Goal: Check status

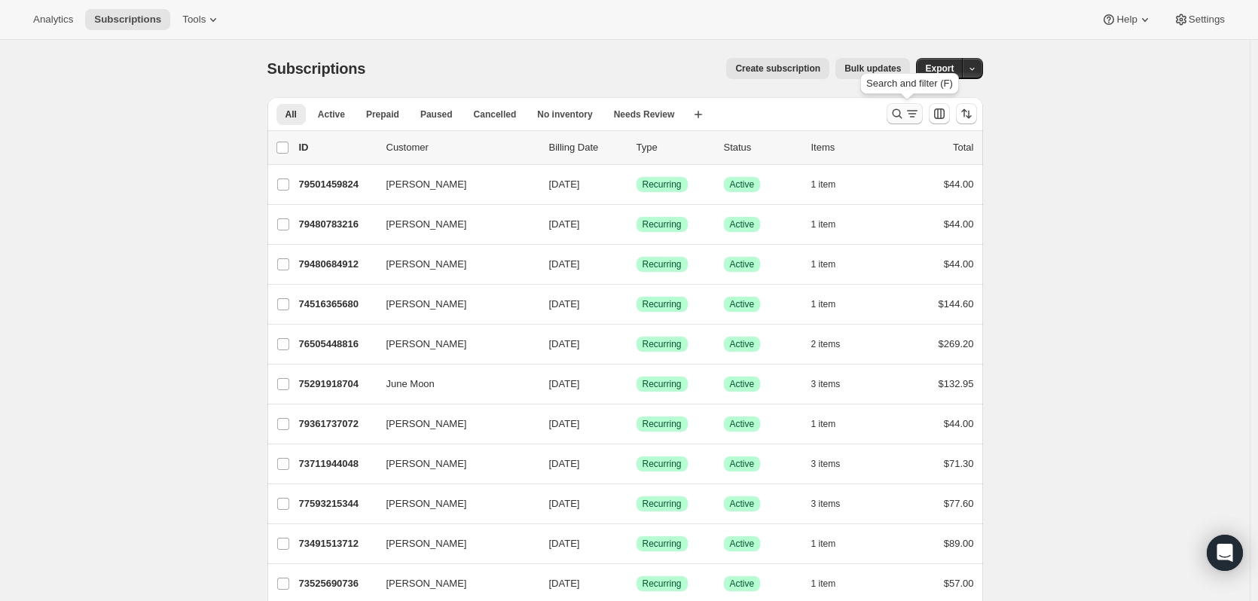
click at [905, 115] on icon "Search and filter results" at bounding box center [897, 113] width 15 height 15
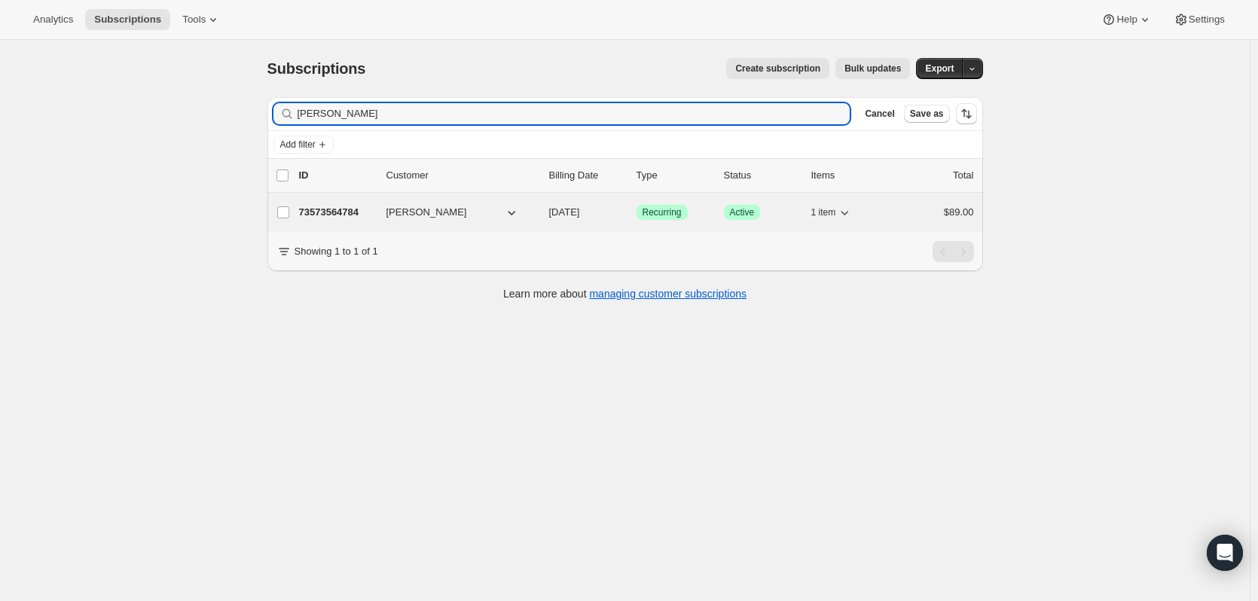
type input "[PERSON_NAME]"
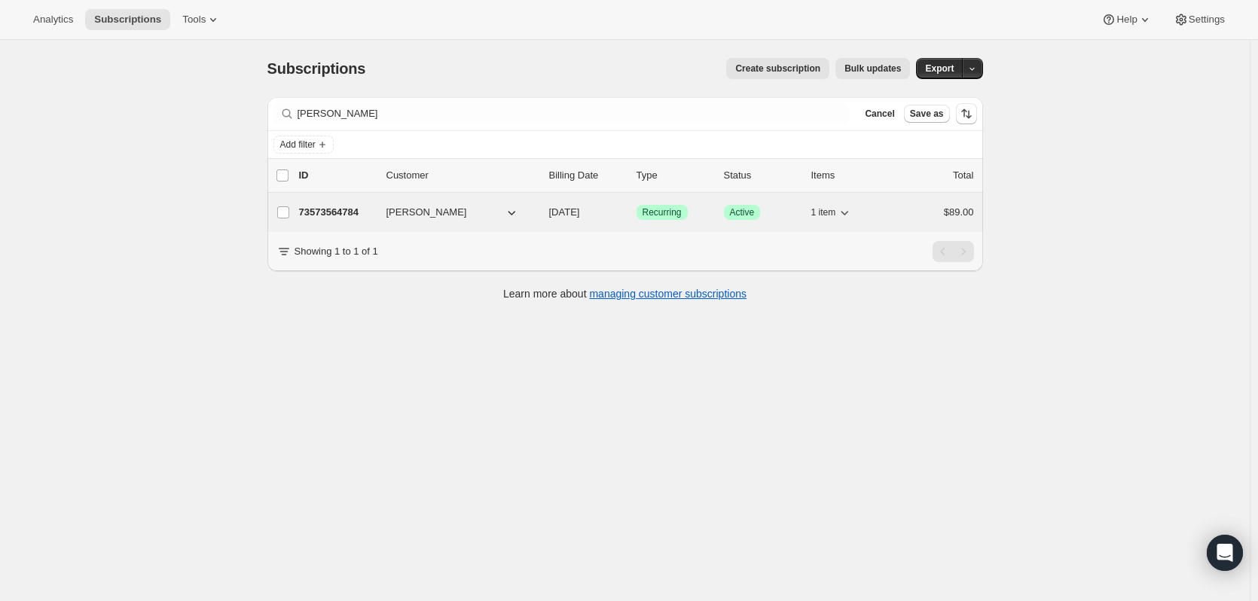
click at [356, 214] on p "73573564784" at bounding box center [336, 212] width 75 height 15
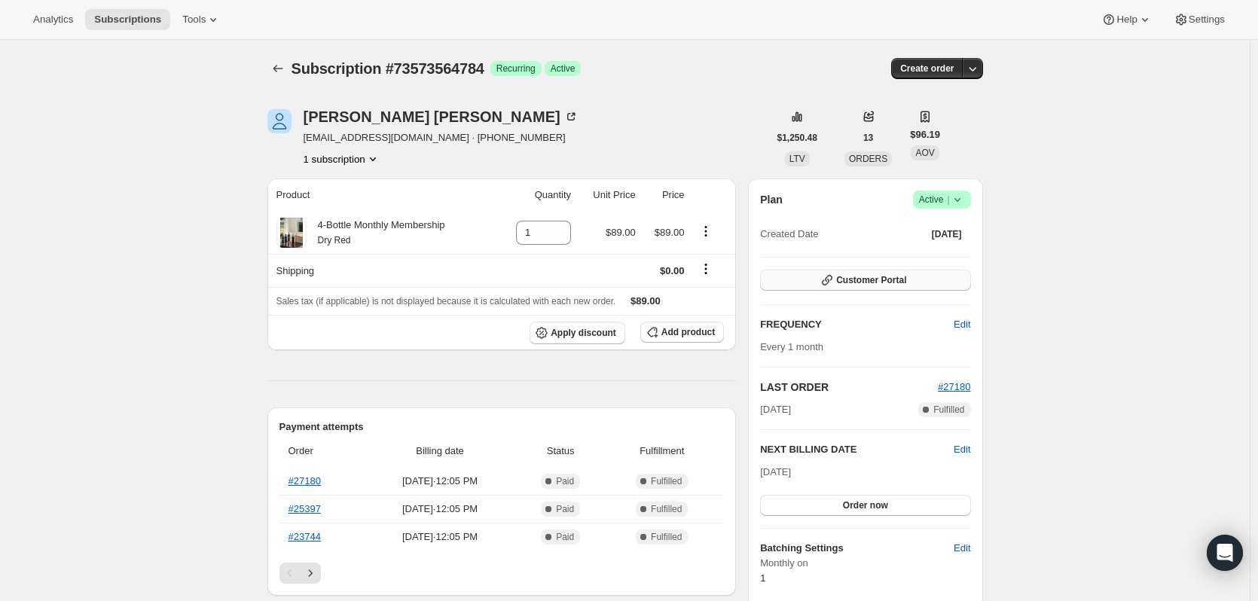
click at [878, 282] on span "Customer Portal" at bounding box center [871, 280] width 70 height 12
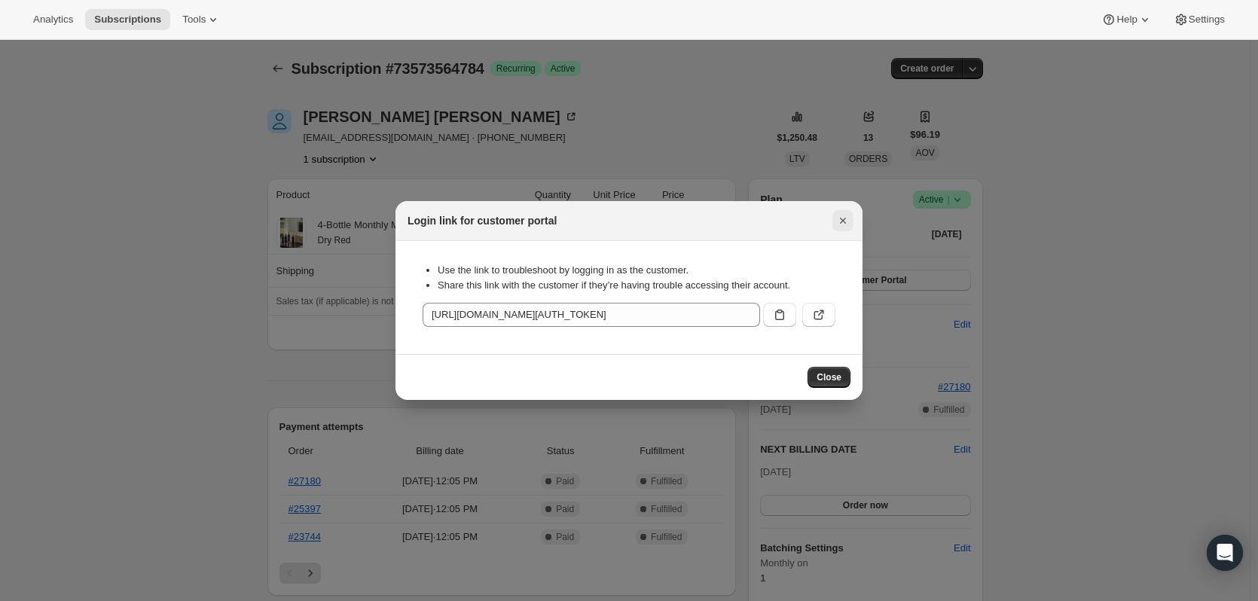
click at [843, 219] on icon "Close" at bounding box center [843, 220] width 15 height 15
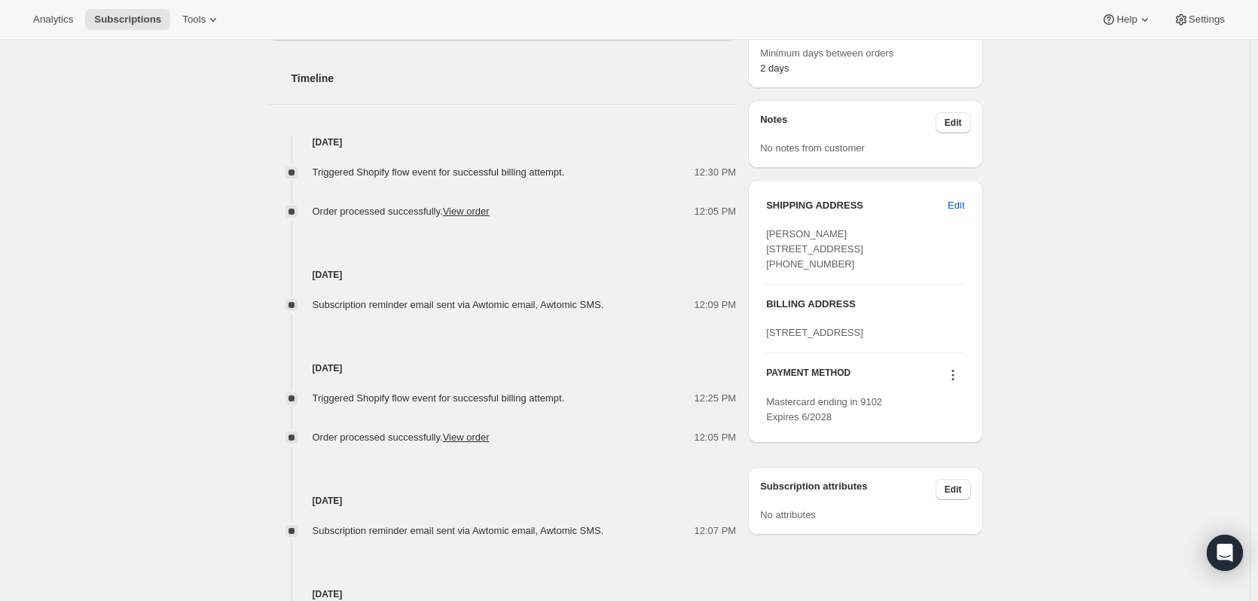
scroll to position [716, 0]
